Goal: Communication & Community: Ask a question

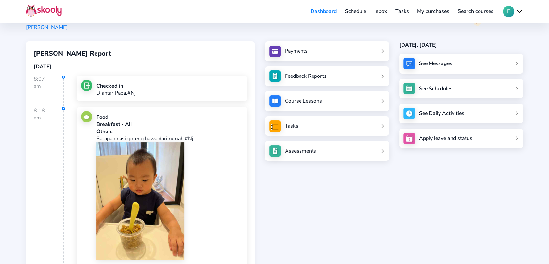
scroll to position [138, 0]
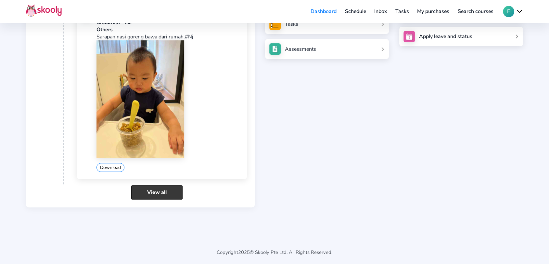
click at [174, 190] on link "View all" at bounding box center [156, 192] width 51 height 14
click at [169, 191] on link "View all" at bounding box center [156, 192] width 51 height 14
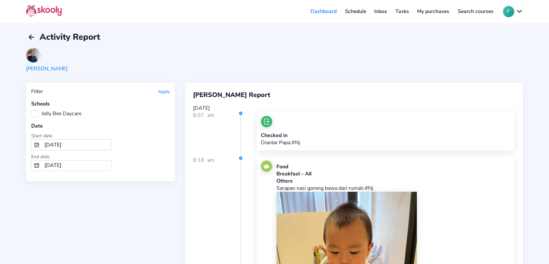
click at [389, 14] on link "Inbox" at bounding box center [380, 11] width 21 height 10
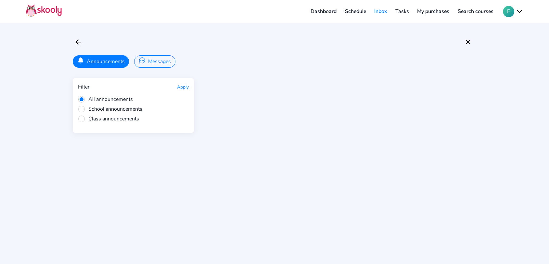
click at [153, 63] on button "Messages" at bounding box center [154, 61] width 41 height 12
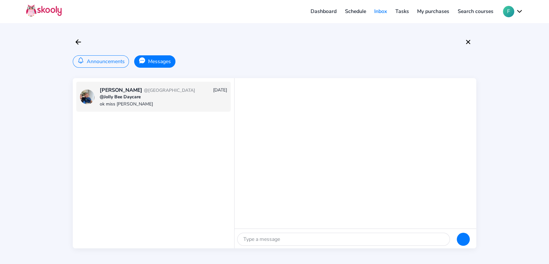
scroll to position [322, 0]
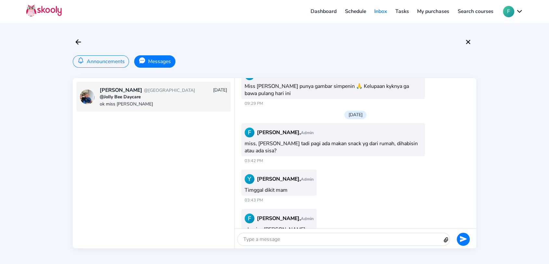
click at [300, 226] on div at bounding box center [340, 239] width 205 height 12
click at [281, 226] on div "pagi miss makanan levi yg ada isi wortel nya," at bounding box center [340, 236] width 205 height 20
click at [348, 226] on div "pagi miss makanan levi yg nasi ada isi wortel nya," at bounding box center [340, 236] width 205 height 20
click at [325, 11] on link "Dashboard" at bounding box center [324, 11] width 34 height 10
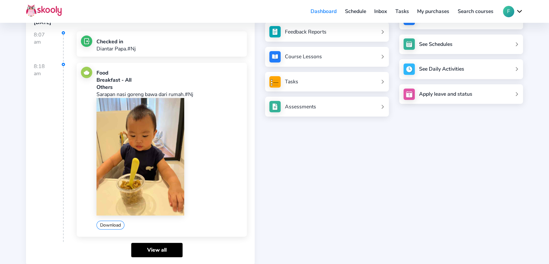
scroll to position [108, 0]
